Goal: Find specific page/section: Find specific page/section

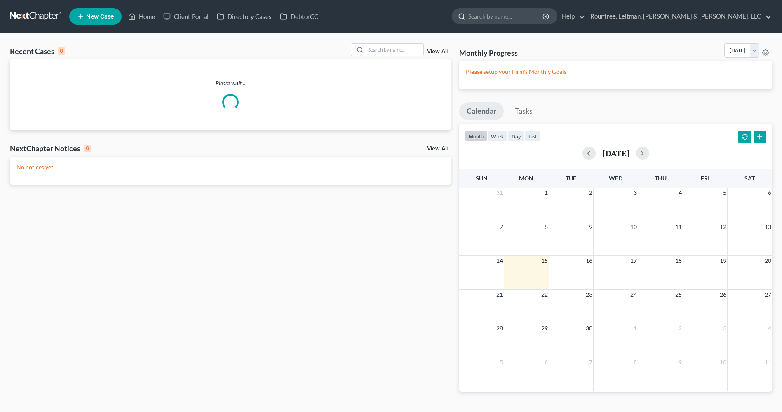
click at [544, 18] on input "search" at bounding box center [505, 16] width 75 height 15
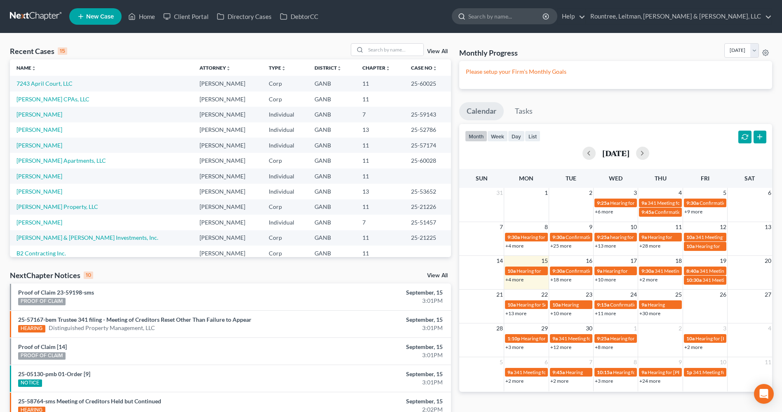
click at [544, 15] on input "search" at bounding box center [505, 16] width 75 height 15
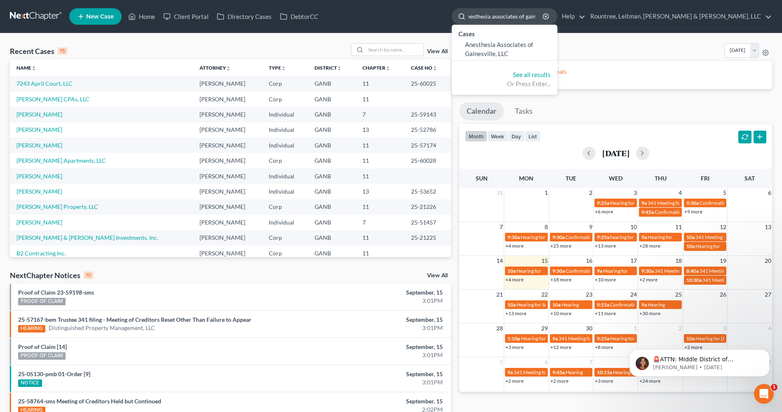
scroll to position [0, 7]
type input "anesthesia associates of gains"
click at [533, 52] on span "Anesthesia Associates of Gainesville, LLC" at bounding box center [499, 49] width 68 height 16
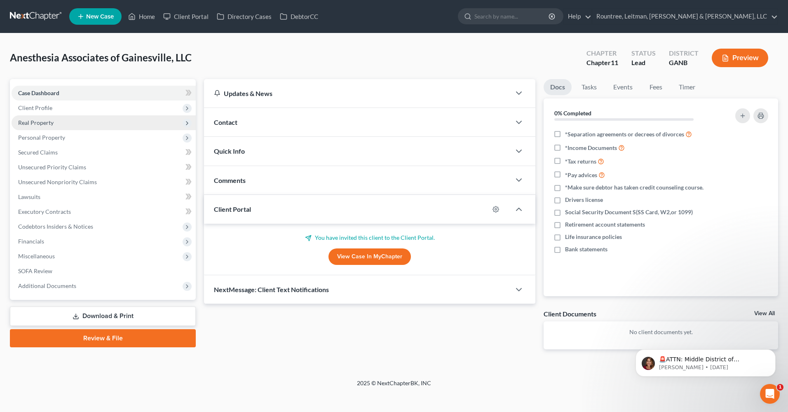
click at [99, 120] on span "Real Property" at bounding box center [104, 122] width 184 height 15
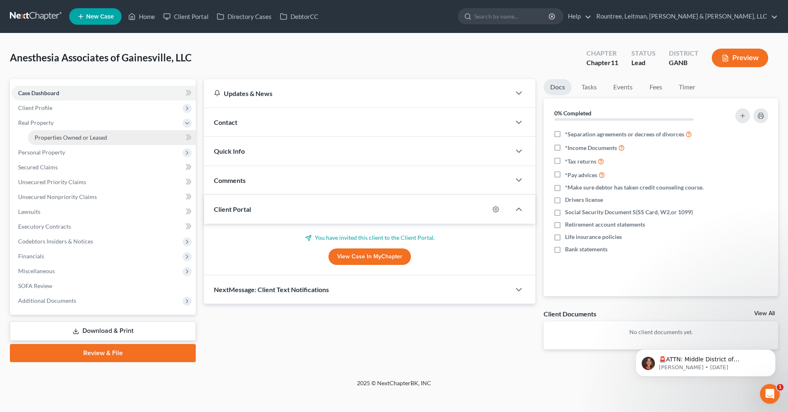
click at [105, 143] on link "Properties Owned or Leased" at bounding box center [112, 137] width 168 height 15
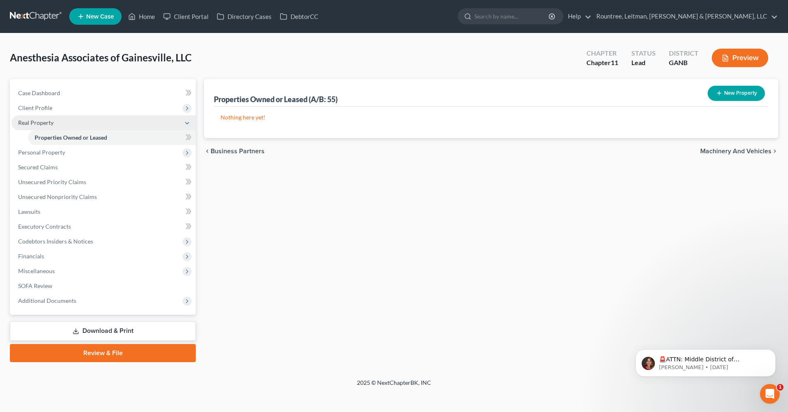
click at [122, 116] on span "Real Property" at bounding box center [104, 122] width 184 height 15
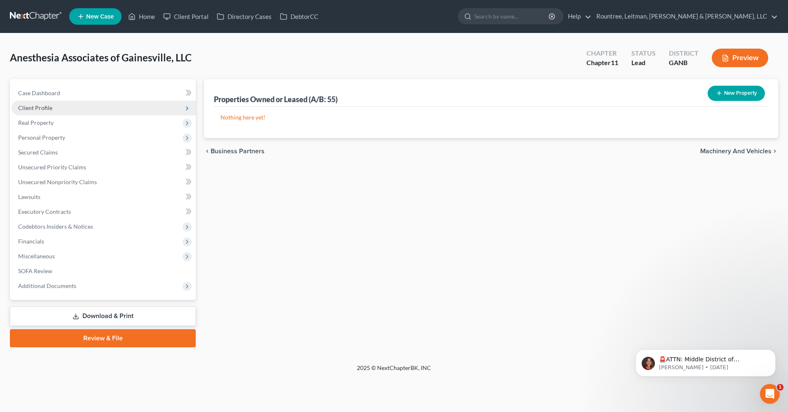
click at [136, 110] on span "Client Profile" at bounding box center [104, 108] width 184 height 15
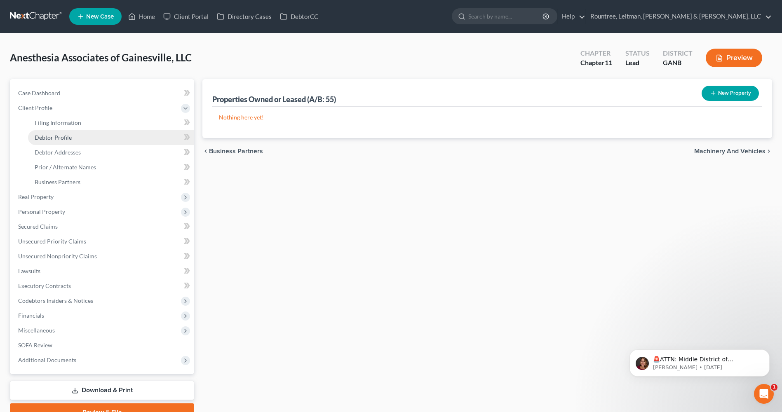
click at [127, 132] on link "Debtor Profile" at bounding box center [111, 137] width 166 height 15
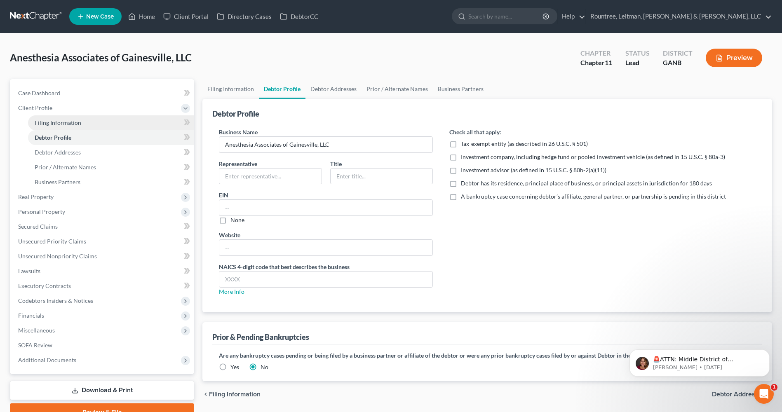
click at [127, 127] on link "Filing Information" at bounding box center [111, 122] width 166 height 15
select select "1"
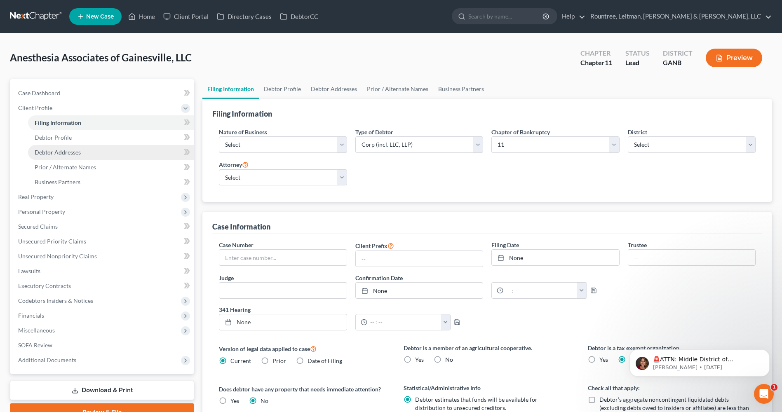
click at [127, 156] on link "Debtor Addresses" at bounding box center [111, 152] width 166 height 15
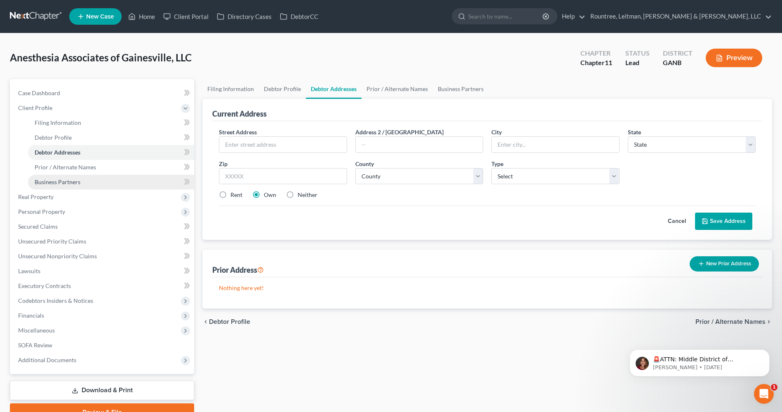
click at [128, 182] on link "Business Partners" at bounding box center [111, 182] width 166 height 15
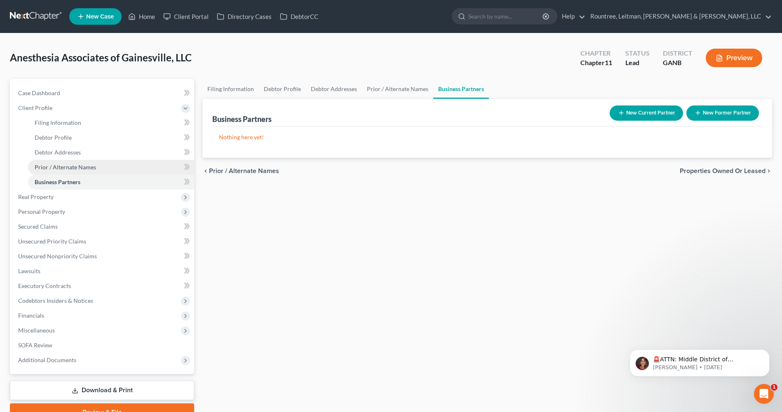
click at [121, 172] on link "Prior / Alternate Names" at bounding box center [111, 167] width 166 height 15
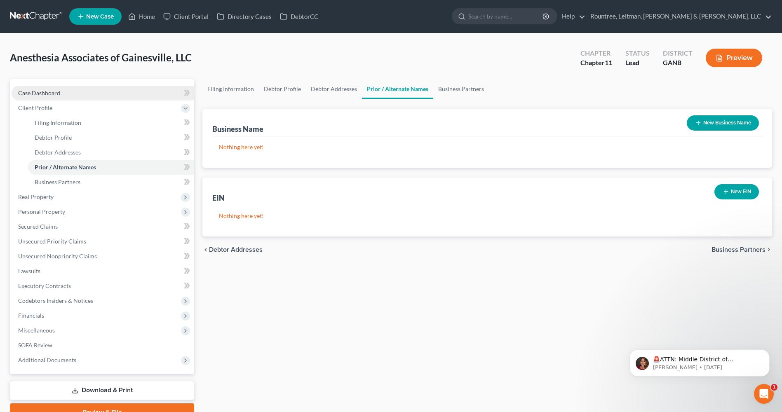
click at [60, 96] on link "Case Dashboard" at bounding box center [103, 93] width 183 height 15
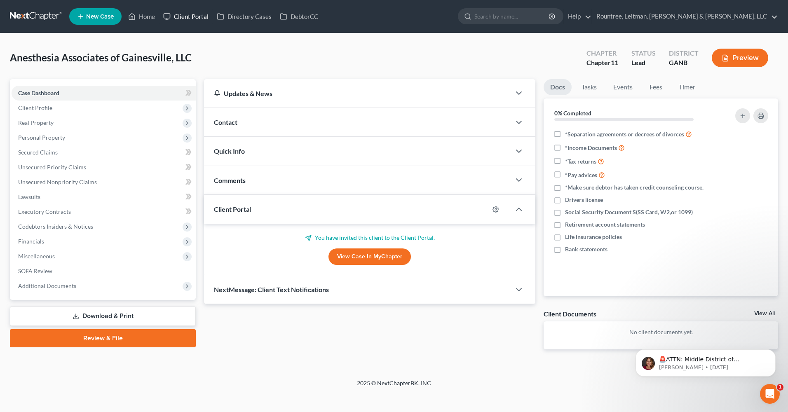
drag, startPoint x: 186, startPoint y: 19, endPoint x: 242, endPoint y: 48, distance: 62.2
click at [186, 19] on link "Client Portal" at bounding box center [186, 16] width 54 height 15
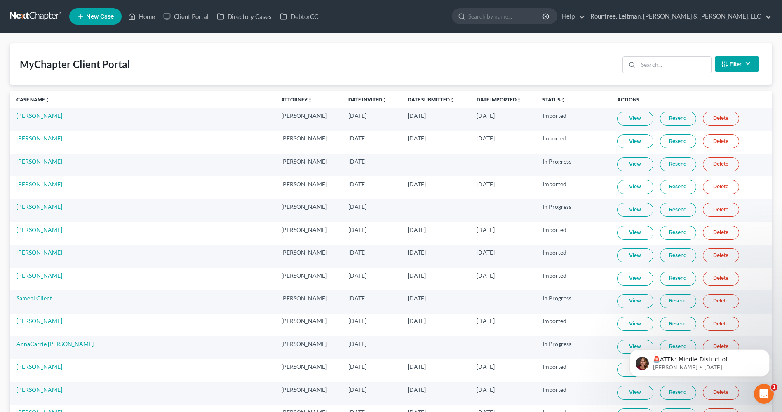
click at [348, 99] on link "Date Invited unfold_more expand_more expand_less" at bounding box center [367, 99] width 39 height 6
click at [348, 101] on link "Date Invited unfold_more expand_more expand_less" at bounding box center [368, 99] width 40 height 6
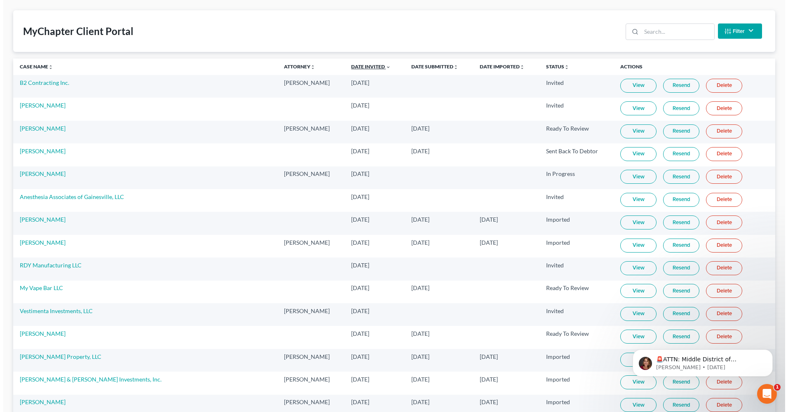
scroll to position [41, 0]
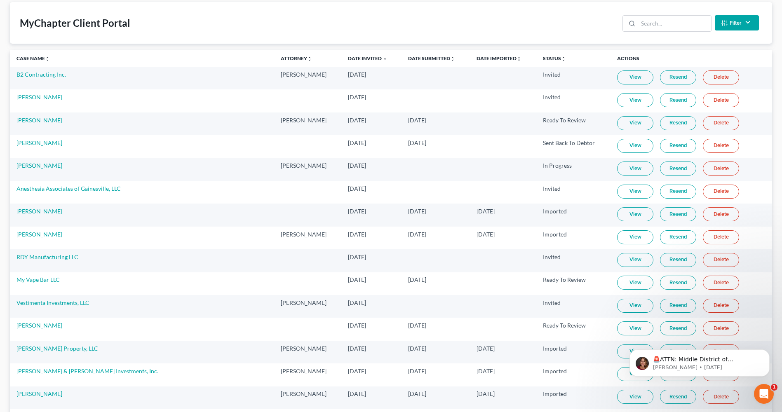
click at [630, 192] on link "View" at bounding box center [635, 192] width 36 height 14
click at [660, 192] on link "Resend" at bounding box center [678, 192] width 36 height 14
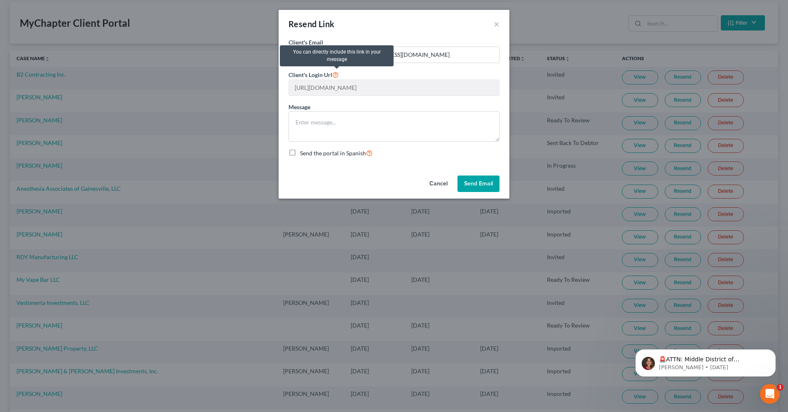
click at [337, 76] on icon at bounding box center [335, 75] width 7 height 8
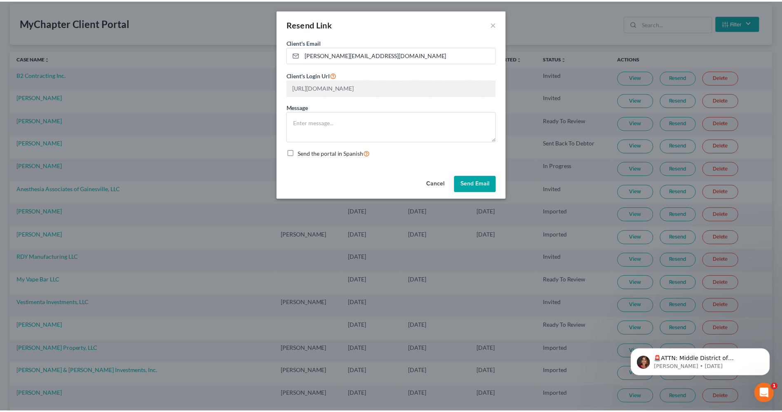
scroll to position [0, 159]
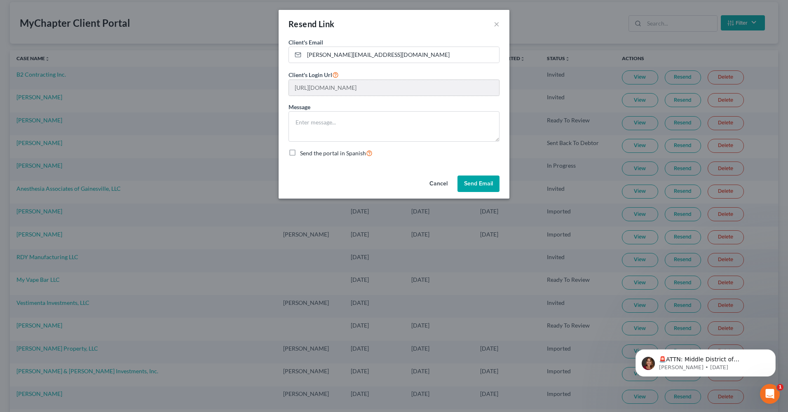
click at [511, 90] on div "Resend Link × Client's Email * melanie@aagdocs.net Client's Login Url https://a…" at bounding box center [394, 206] width 788 height 412
click at [443, 185] on button "Cancel" at bounding box center [438, 184] width 31 height 16
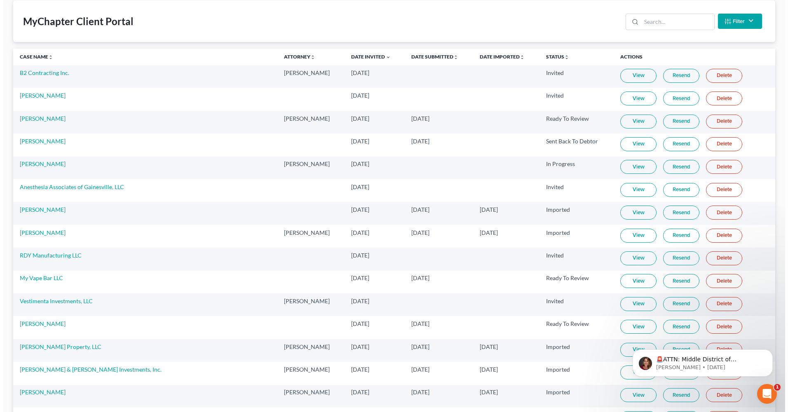
scroll to position [0, 0]
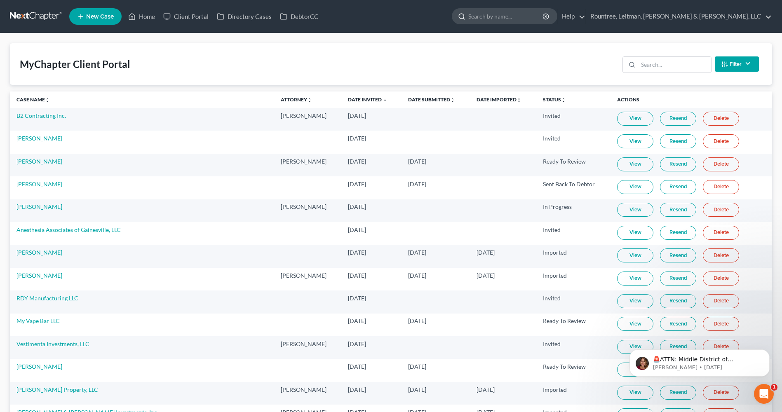
click at [544, 13] on input "search" at bounding box center [505, 16] width 75 height 15
type input "michael ba"
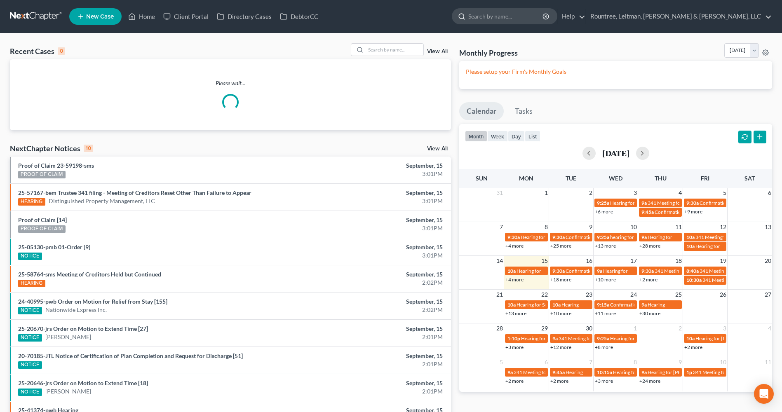
click at [544, 11] on input "search" at bounding box center [505, 16] width 75 height 15
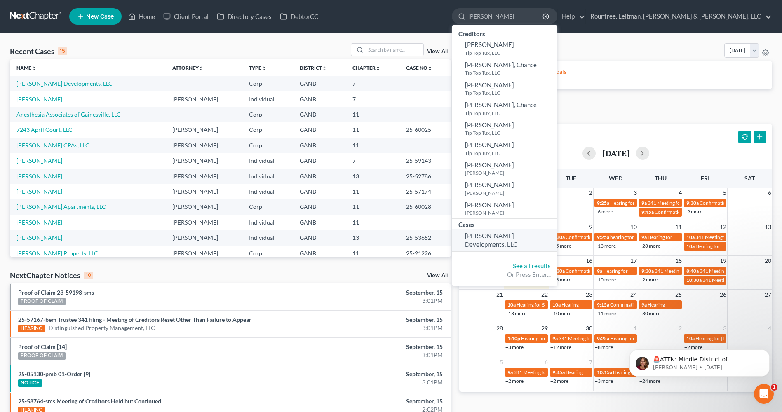
type input "[PERSON_NAME]"
click at [518, 234] on span "[PERSON_NAME] Developments, LLC" at bounding box center [491, 240] width 52 height 16
